Goal: Task Accomplishment & Management: Manage account settings

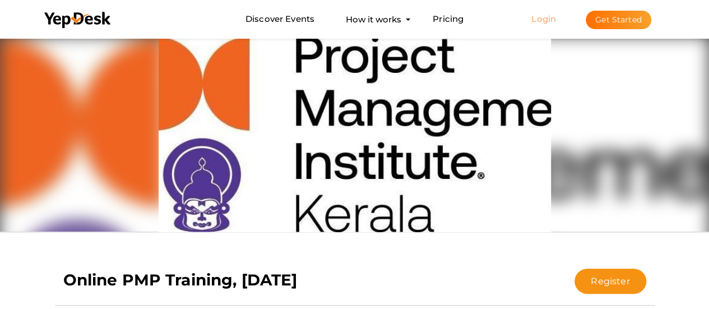
click at [545, 21] on link "Login" at bounding box center [543, 18] width 25 height 11
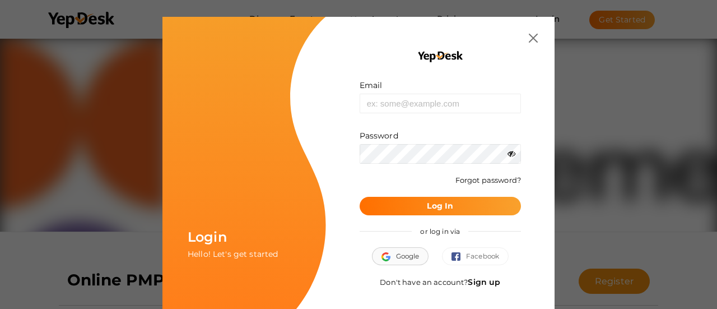
click at [402, 261] on span "Google" at bounding box center [401, 255] width 38 height 11
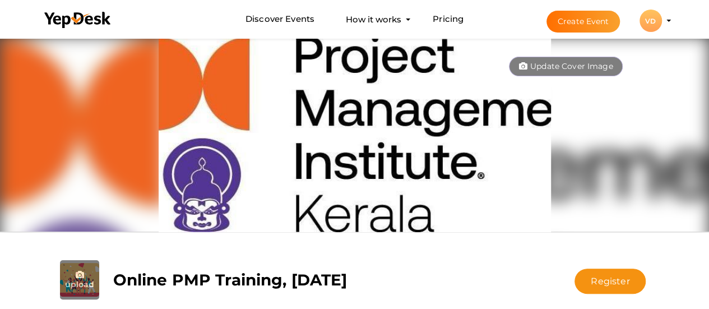
scroll to position [270, 0]
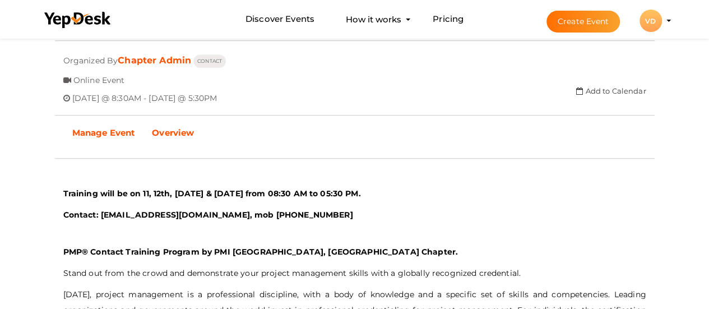
click at [114, 137] on b "Manage Event" at bounding box center [103, 132] width 63 height 11
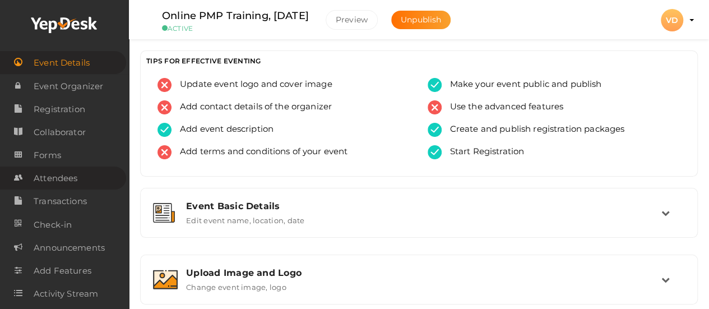
click at [58, 187] on span "Attendees" at bounding box center [56, 178] width 44 height 22
